Goal: Transaction & Acquisition: Purchase product/service

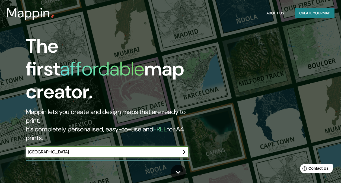
type input "[GEOGRAPHIC_DATA]"
click at [181, 149] on icon "button" at bounding box center [183, 152] width 7 height 7
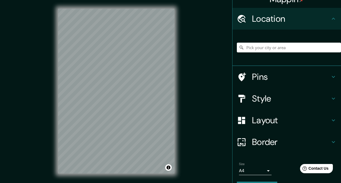
scroll to position [24, 0]
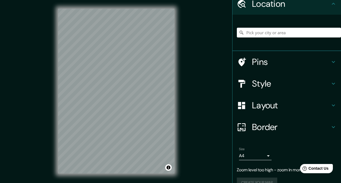
drag, startPoint x: 258, startPoint y: 38, endPoint x: 258, endPoint y: 34, distance: 3.9
click at [258, 37] on div at bounding box center [289, 32] width 104 height 27
click at [258, 34] on input "Pick your city or area" at bounding box center [289, 33] width 104 height 10
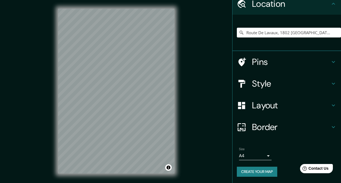
click at [330, 85] on icon at bounding box center [333, 83] width 7 height 7
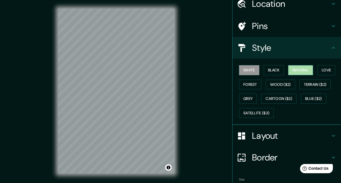
click at [301, 66] on button "Natural" at bounding box center [300, 70] width 25 height 10
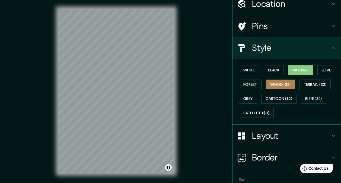
click at [287, 82] on button "Wood ($2)" at bounding box center [280, 85] width 29 height 10
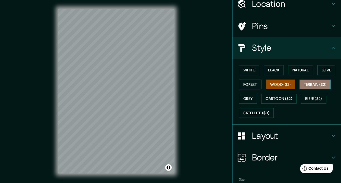
click at [306, 85] on button "Terrain ($2)" at bounding box center [315, 85] width 31 height 10
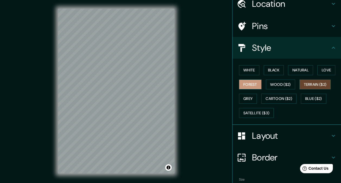
click at [250, 81] on button "Forest" at bounding box center [250, 85] width 23 height 10
click at [243, 64] on div "White Black Natural Love Forest Wood ($2) Terrain ($2) Grey Cartoon ($2) Blue (…" at bounding box center [289, 91] width 104 height 57
click at [247, 68] on button "White" at bounding box center [249, 70] width 20 height 10
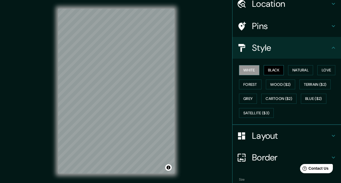
click at [270, 72] on button "Black" at bounding box center [274, 70] width 20 height 10
click at [170, 169] on button "Toggle attribution" at bounding box center [168, 167] width 7 height 7
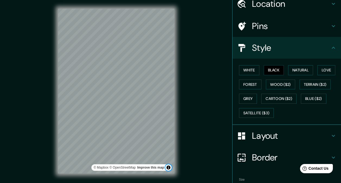
click at [170, 168] on button "Toggle attribution" at bounding box center [168, 167] width 7 height 7
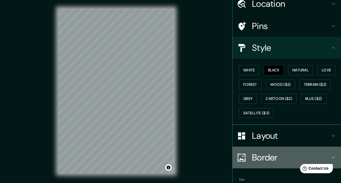
click at [330, 160] on icon at bounding box center [333, 157] width 7 height 7
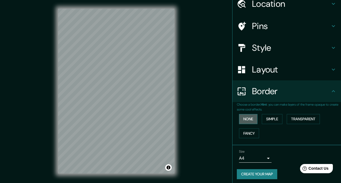
click at [250, 118] on button "None" at bounding box center [248, 119] width 18 height 10
click at [263, 121] on button "Simple" at bounding box center [272, 119] width 21 height 10
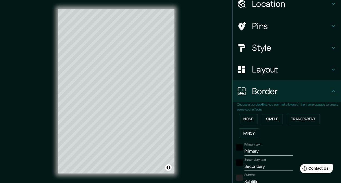
click at [255, 119] on div "None Simple Transparent Fancy" at bounding box center [289, 126] width 104 height 28
drag, startPoint x: 251, startPoint y: 118, endPoint x: 263, endPoint y: 106, distance: 16.7
click at [251, 117] on button "None" at bounding box center [248, 119] width 18 height 10
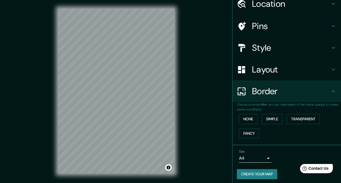
click at [330, 71] on icon at bounding box center [333, 69] width 7 height 7
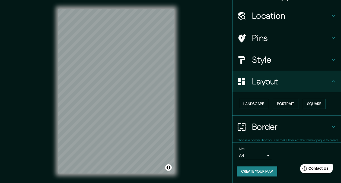
scroll to position [12, 0]
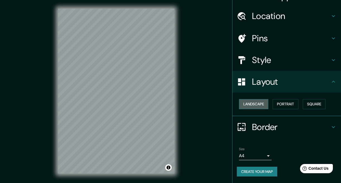
click at [261, 102] on button "Landscape" at bounding box center [253, 104] width 29 height 10
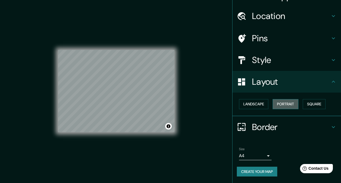
click at [280, 104] on button "Portrait" at bounding box center [286, 104] width 26 height 10
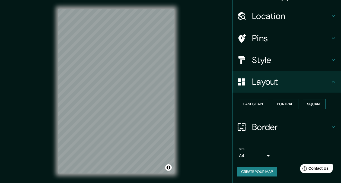
click at [304, 105] on button "Square" at bounding box center [314, 104] width 23 height 10
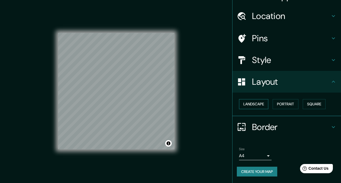
click at [253, 104] on button "Landscape" at bounding box center [253, 104] width 29 height 10
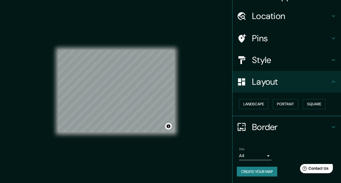
click at [331, 36] on icon at bounding box center [333, 38] width 7 height 7
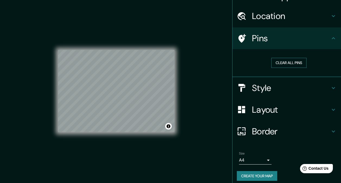
click at [297, 64] on button "Clear all pins" at bounding box center [288, 63] width 35 height 10
click at [330, 20] on div "Location" at bounding box center [287, 16] width 109 height 22
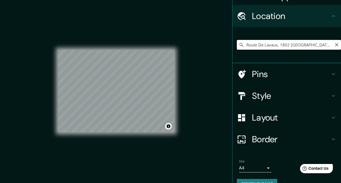
click at [243, 45] on input "Route De Lavaux, 1802 [GEOGRAPHIC_DATA], [GEOGRAPHIC_DATA]" at bounding box center [289, 45] width 104 height 10
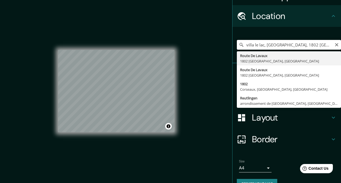
type input "Route De Lavaux, 1802 [GEOGRAPHIC_DATA], [GEOGRAPHIC_DATA]"
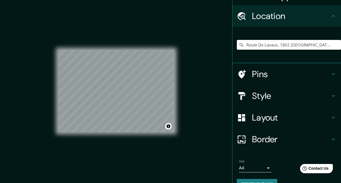
click at [330, 119] on icon at bounding box center [333, 117] width 7 height 7
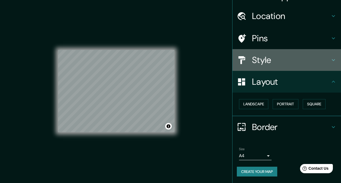
click at [300, 58] on h4 "Style" at bounding box center [291, 60] width 78 height 11
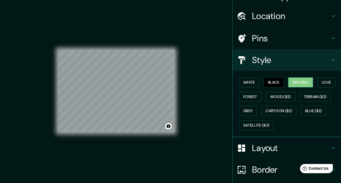
click at [294, 82] on button "Natural" at bounding box center [300, 82] width 25 height 10
click at [329, 84] on button "Love" at bounding box center [327, 82] width 18 height 10
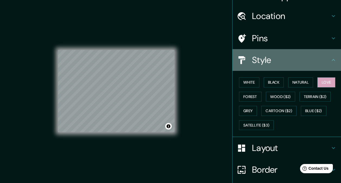
drag, startPoint x: 326, startPoint y: 82, endPoint x: 303, endPoint y: 53, distance: 36.3
click at [303, 57] on h4 "Style" at bounding box center [291, 60] width 78 height 11
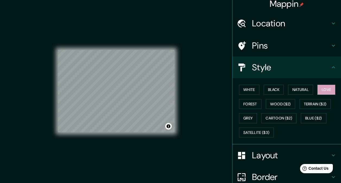
scroll to position [0, 0]
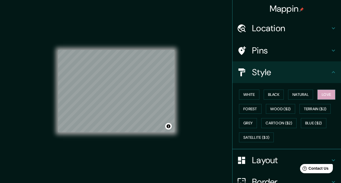
click at [331, 29] on icon at bounding box center [333, 28] width 7 height 7
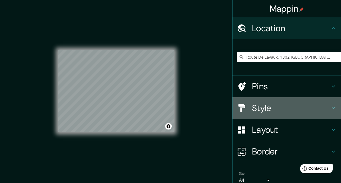
click at [330, 107] on icon at bounding box center [333, 108] width 7 height 7
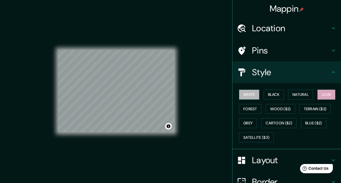
click at [240, 91] on button "White" at bounding box center [249, 95] width 20 height 10
click at [329, 95] on button "Love" at bounding box center [327, 95] width 18 height 10
click at [304, 90] on button "Natural" at bounding box center [300, 95] width 25 height 10
